Goal: Book appointment/travel/reservation

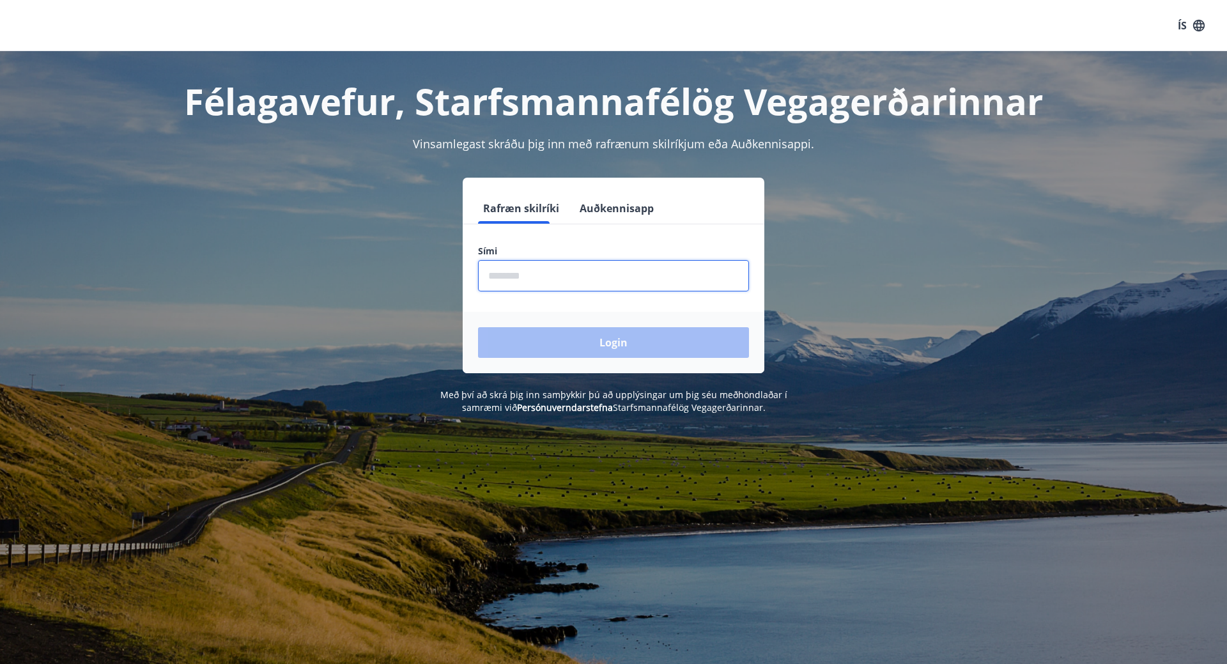
click at [545, 283] on input "phone" at bounding box center [613, 275] width 271 height 31
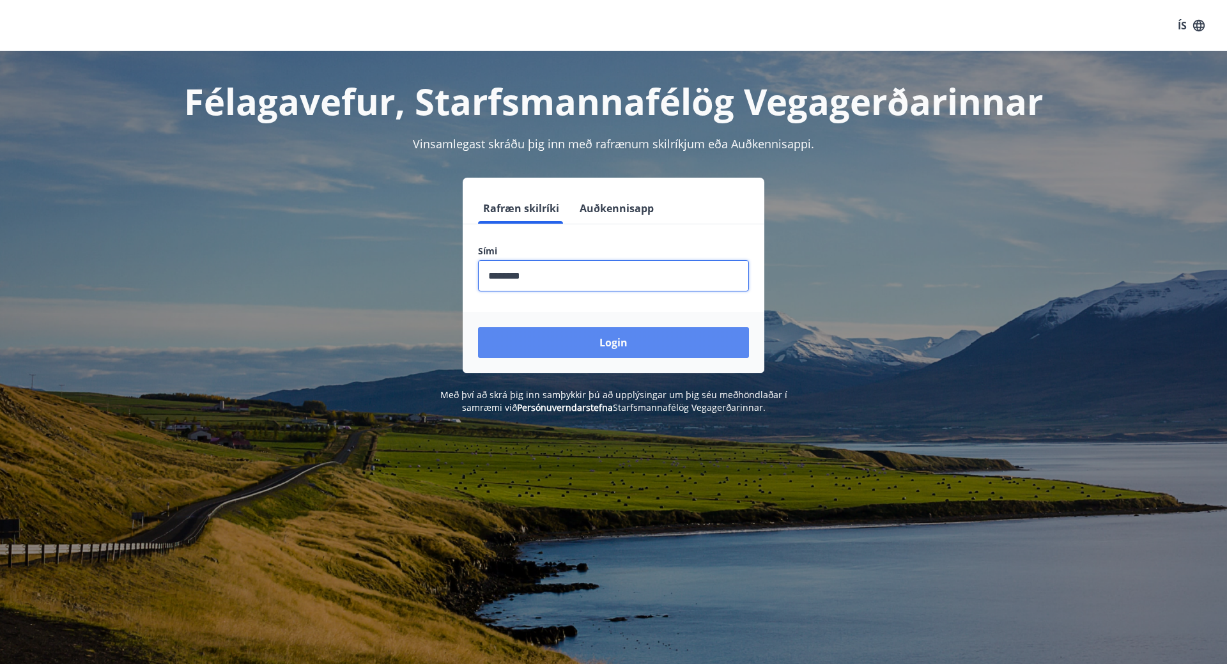
type input "********"
click at [575, 352] on button "Login" at bounding box center [613, 342] width 271 height 31
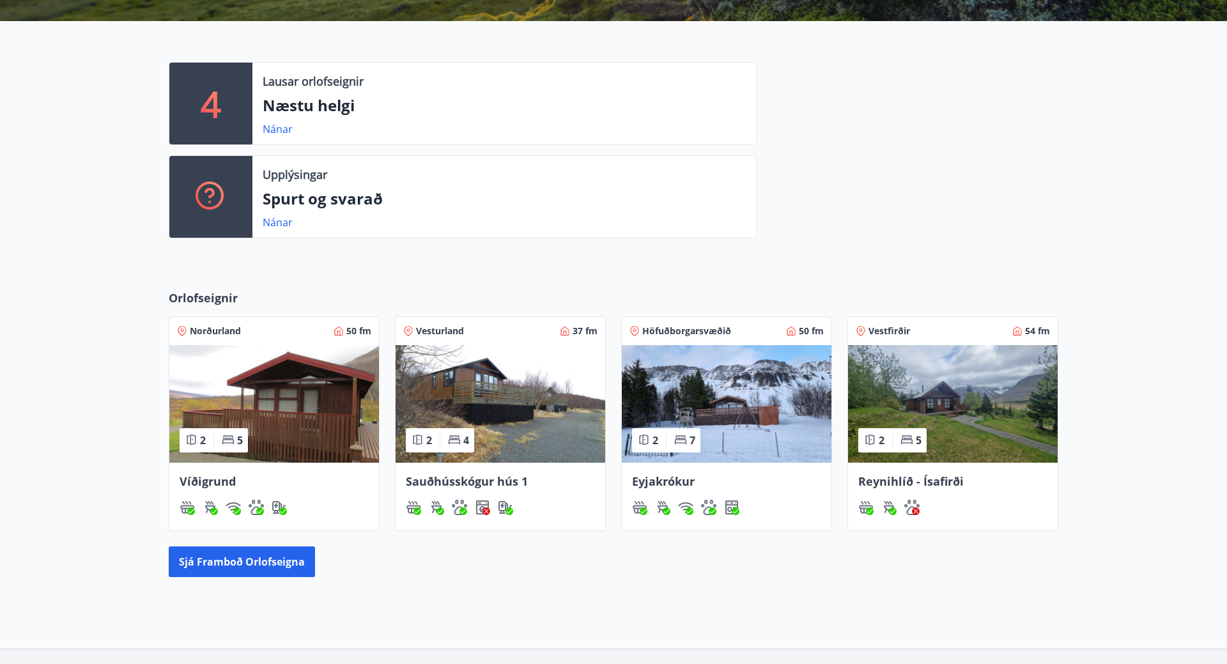
scroll to position [326, 0]
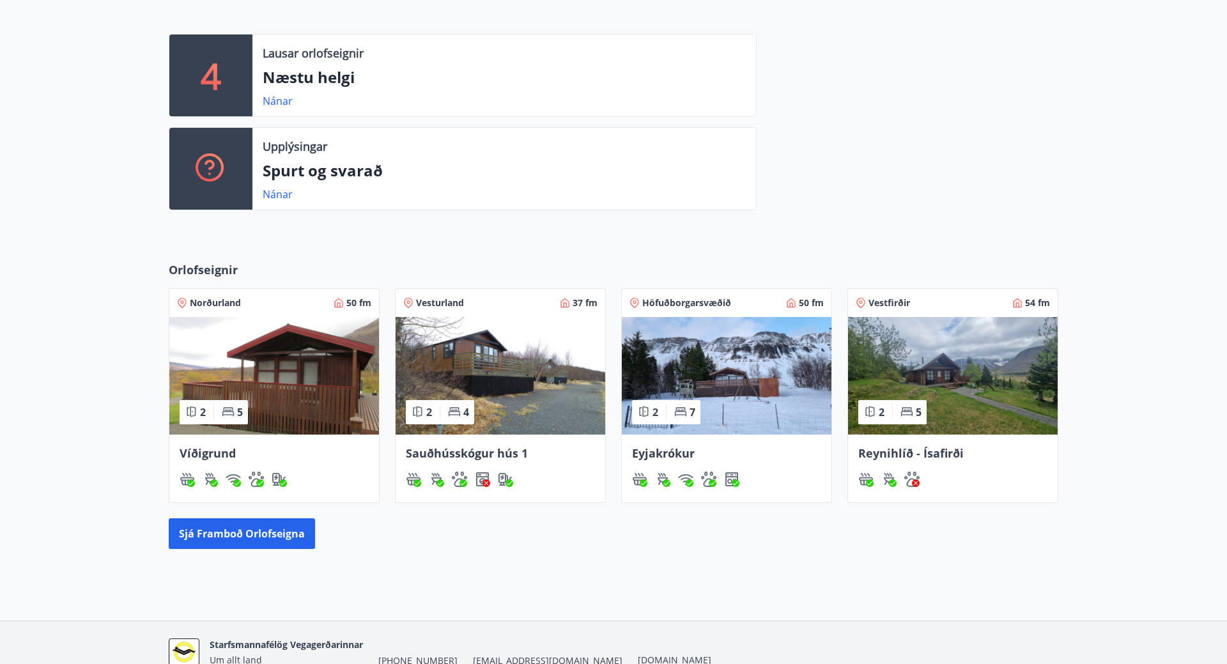
click at [974, 404] on img at bounding box center [953, 376] width 210 height 118
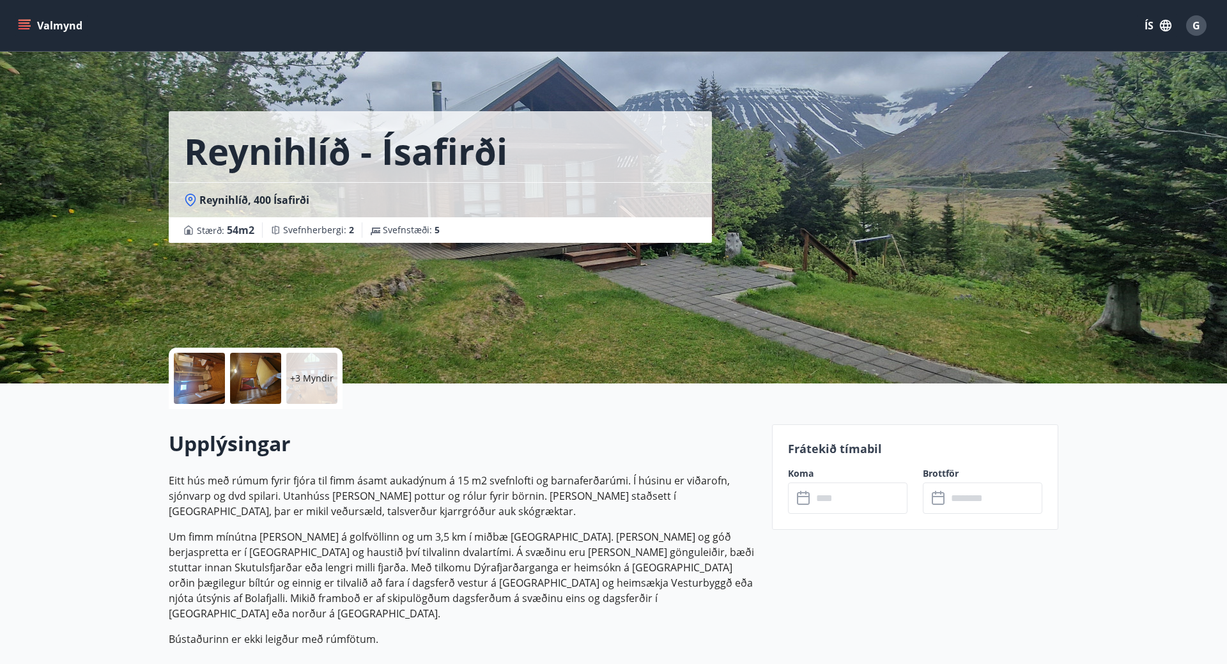
click at [26, 26] on icon "menu" at bounding box center [26, 25] width 14 height 1
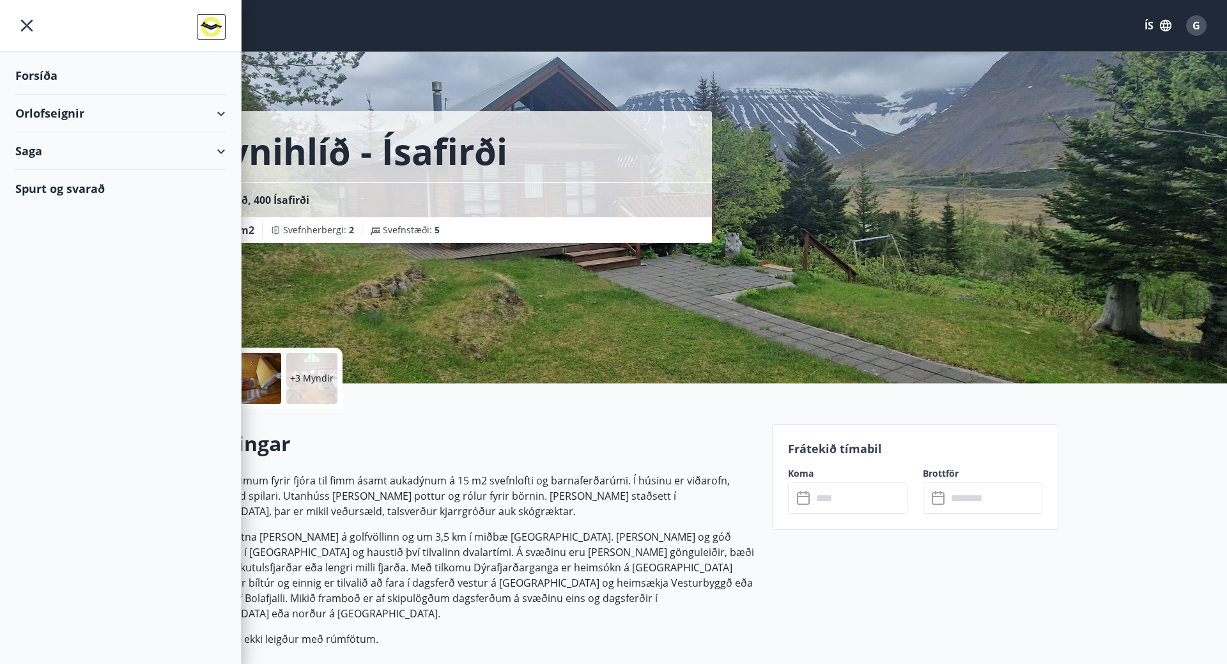
click at [219, 112] on div "Orlofseignir" at bounding box center [120, 114] width 210 height 38
click at [59, 139] on div "Framboð" at bounding box center [121, 145] width 190 height 27
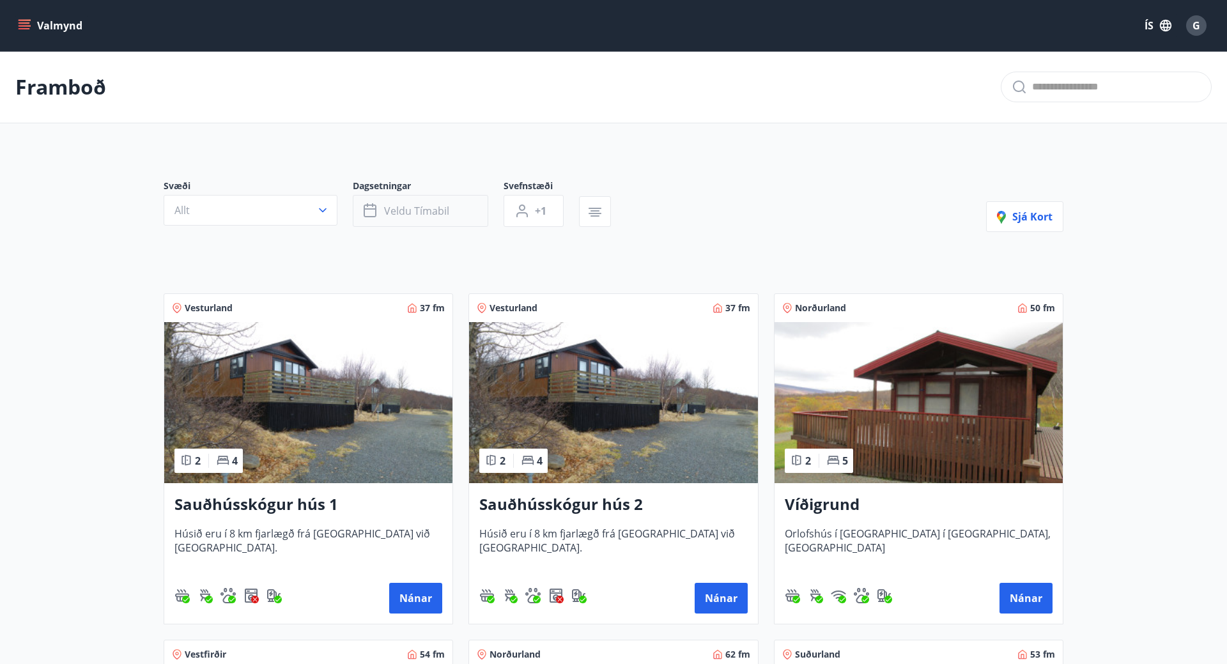
click at [465, 214] on button "Veldu tímabil" at bounding box center [420, 211] width 135 height 32
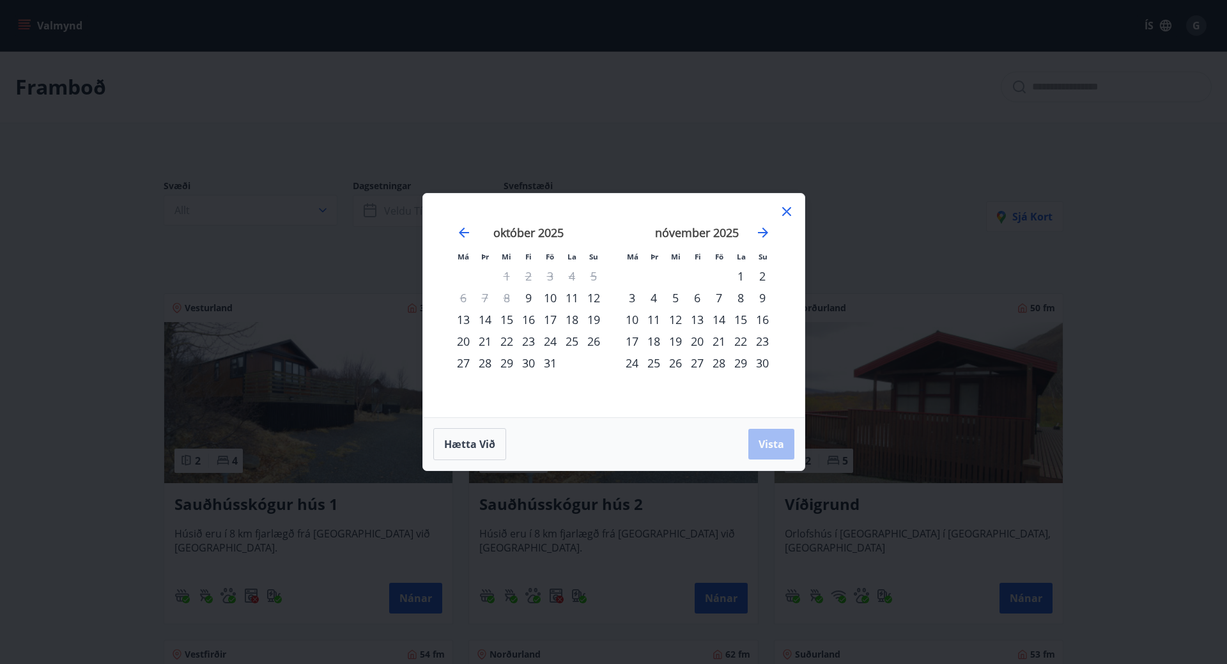
click at [461, 320] on div "13" at bounding box center [463, 320] width 22 height 22
click at [592, 319] on div "19" at bounding box center [594, 320] width 22 height 22
click at [463, 313] on div "13" at bounding box center [463, 320] width 22 height 22
click at [556, 319] on div "17" at bounding box center [550, 320] width 22 height 22
click at [767, 438] on span "Vista" at bounding box center [771, 444] width 26 height 14
